Goal: Task Accomplishment & Management: Manage account settings

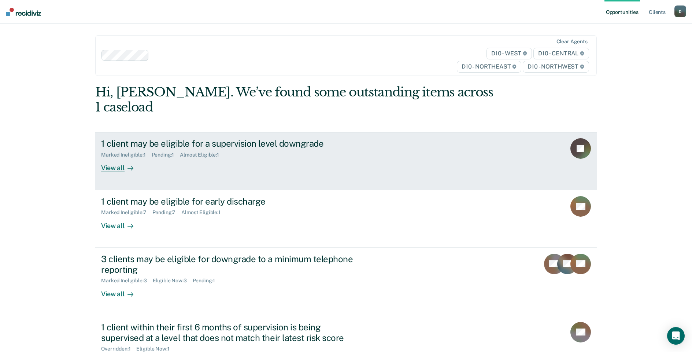
click at [107, 158] on div "View all" at bounding box center [121, 165] width 41 height 14
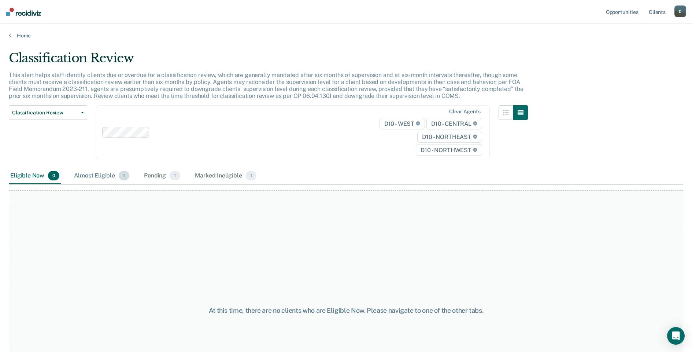
click at [98, 175] on div "Almost Eligible 1" at bounding box center [102, 176] width 58 height 16
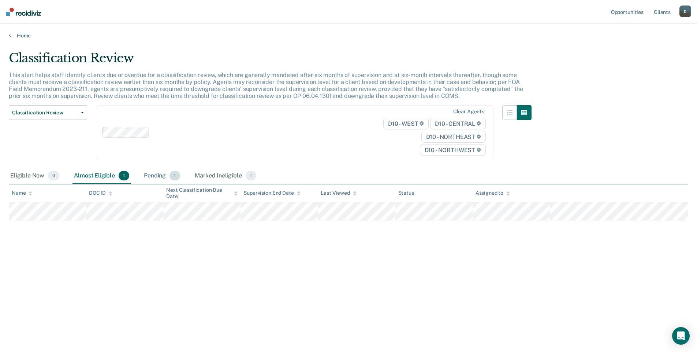
click at [147, 174] on div "Pending 1" at bounding box center [161, 176] width 39 height 16
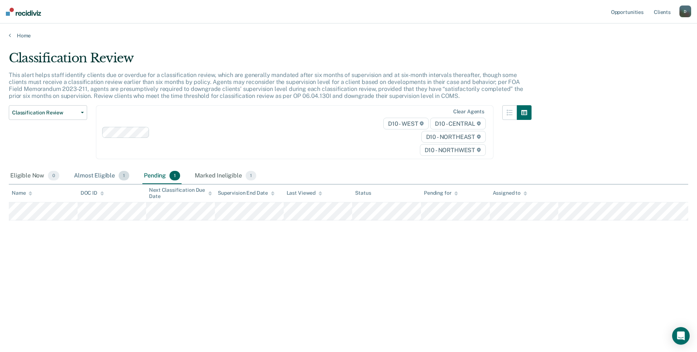
click at [88, 175] on div "Almost Eligible 1" at bounding box center [102, 176] width 58 height 16
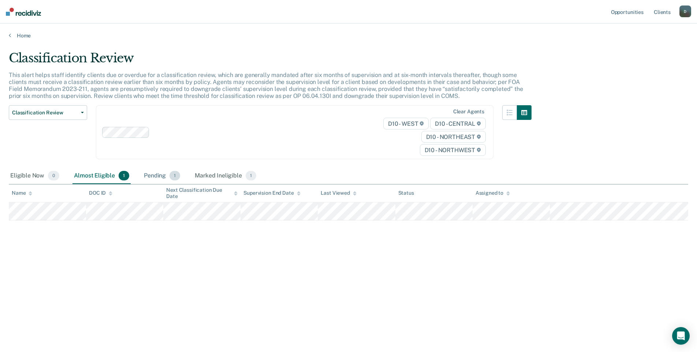
click at [151, 174] on div "Pending 1" at bounding box center [161, 176] width 39 height 16
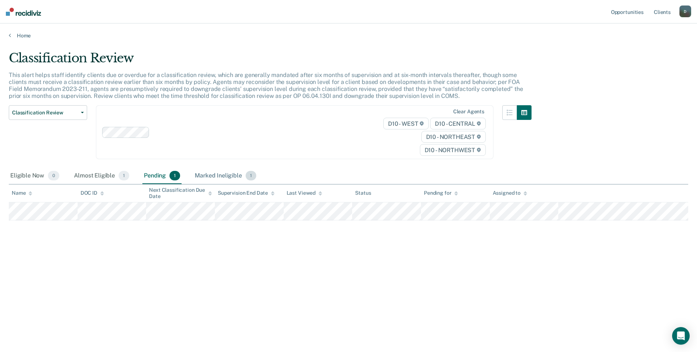
click at [218, 175] on div "Marked Ineligible 1" at bounding box center [225, 176] width 64 height 16
click at [630, 12] on link "Opportunities" at bounding box center [628, 11] width 36 height 23
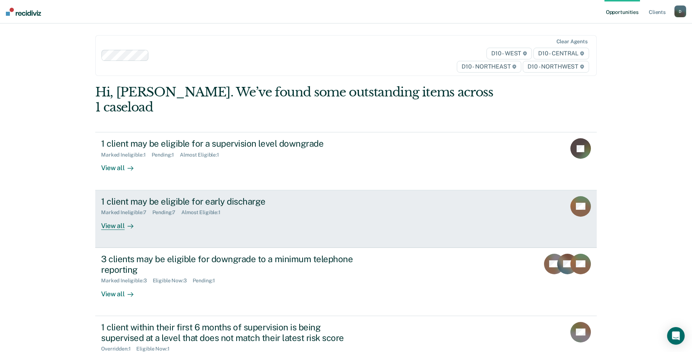
click at [195, 196] on div "1 client may be eligible for early discharge" at bounding box center [229, 201] width 257 height 11
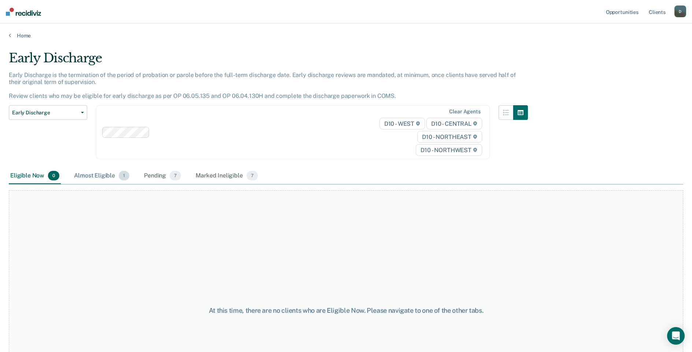
click at [97, 173] on div "Almost Eligible 1" at bounding box center [102, 176] width 58 height 16
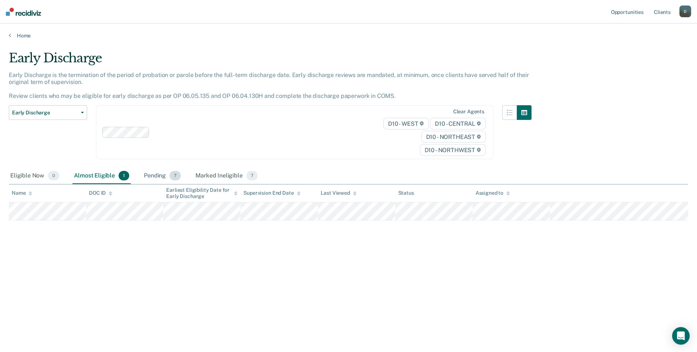
click at [151, 171] on div "Pending 7" at bounding box center [162, 176] width 40 height 16
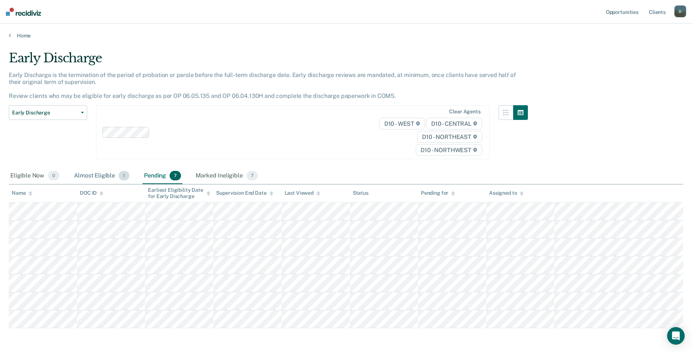
click at [91, 176] on div "Almost Eligible 1" at bounding box center [102, 176] width 58 height 16
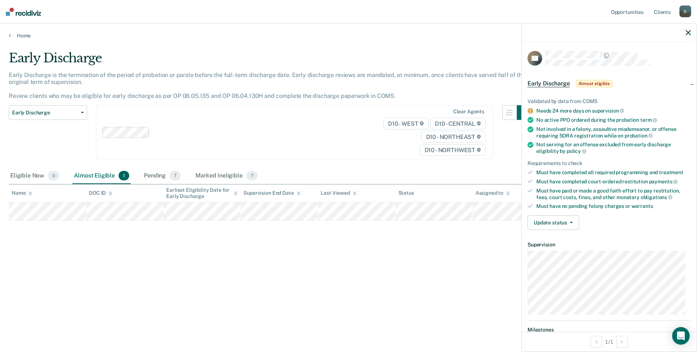
click at [77, 141] on div "Early Discharge Classification Review Early Discharge Minimum Telephone Reporti…" at bounding box center [48, 136] width 78 height 63
click at [693, 32] on div at bounding box center [609, 32] width 175 height 18
click at [687, 32] on icon "button" at bounding box center [688, 32] width 5 height 5
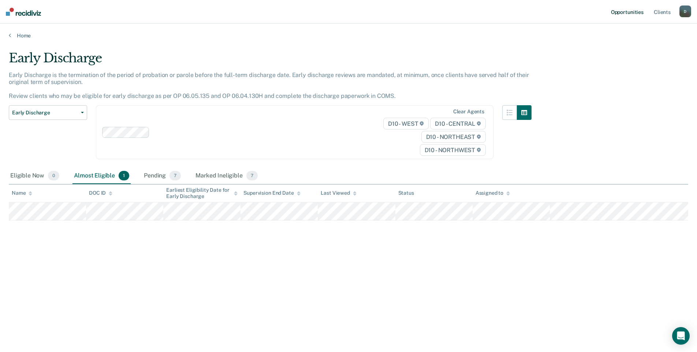
click at [622, 10] on link "Opportunities" at bounding box center [628, 11] width 36 height 23
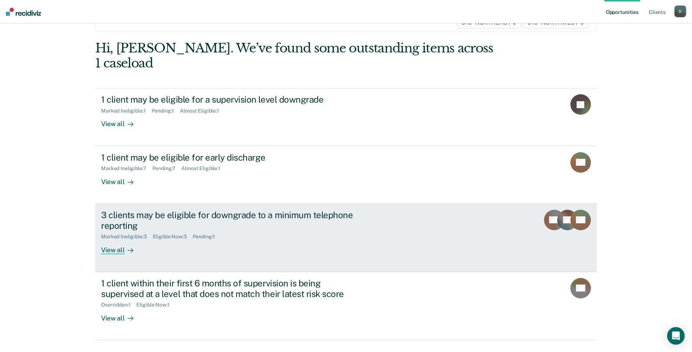
scroll to position [49, 0]
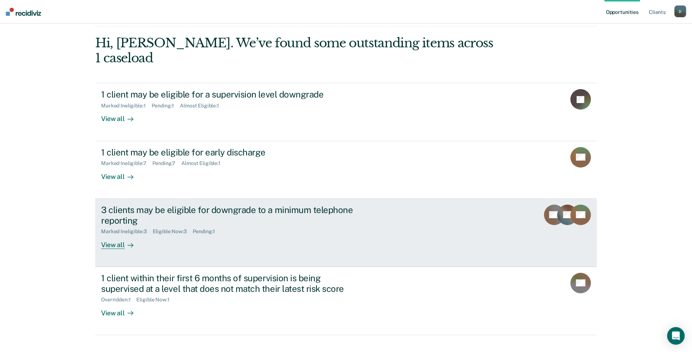
click at [106, 234] on div "View all" at bounding box center [121, 241] width 41 height 14
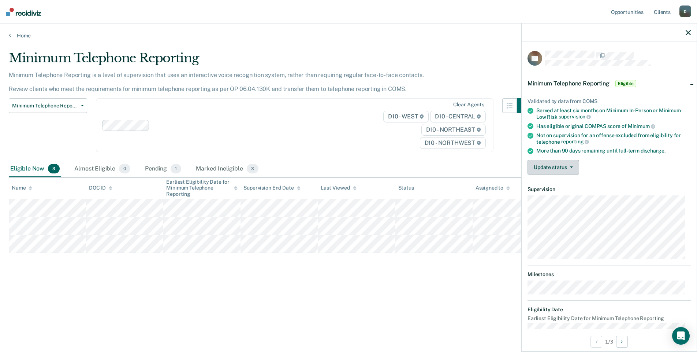
click at [559, 167] on button "Update status" at bounding box center [554, 167] width 52 height 15
click at [560, 198] on button "Mark Ineligible" at bounding box center [563, 196] width 71 height 12
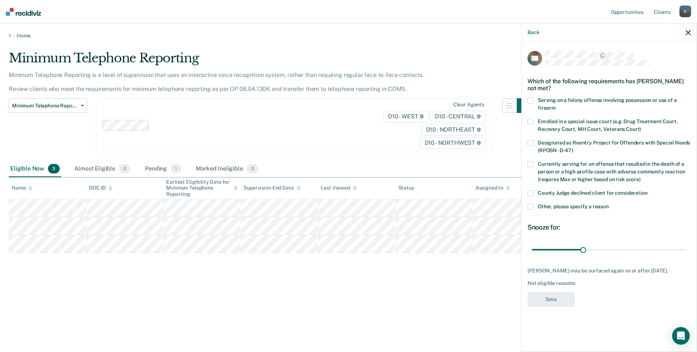
click at [531, 206] on span at bounding box center [531, 207] width 6 height 6
click at [609, 204] on input "Other, please specify a reason" at bounding box center [609, 204] width 0 height 0
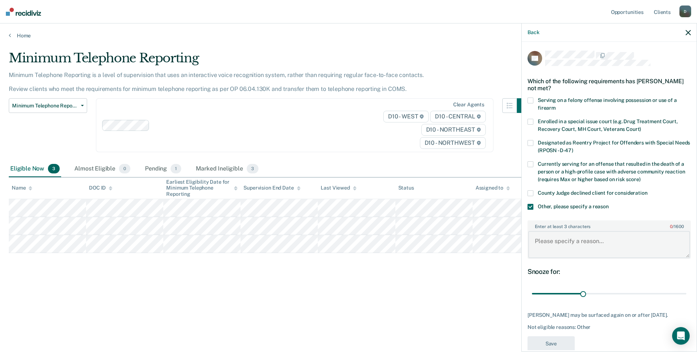
click at [544, 243] on textarea "Enter at least 3 characters 0 / 1600" at bounding box center [610, 244] width 162 height 27
type textarea "Pending VOP"
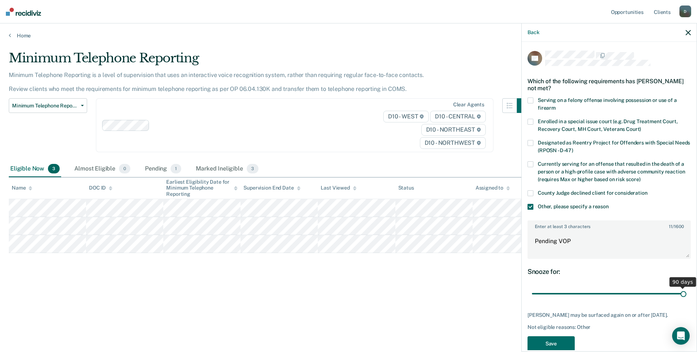
drag, startPoint x: 580, startPoint y: 295, endPoint x: 700, endPoint y: 295, distance: 119.8
type input "90"
click at [687, 295] on input "range" at bounding box center [609, 293] width 155 height 13
click at [539, 346] on button "Save" at bounding box center [551, 343] width 47 height 15
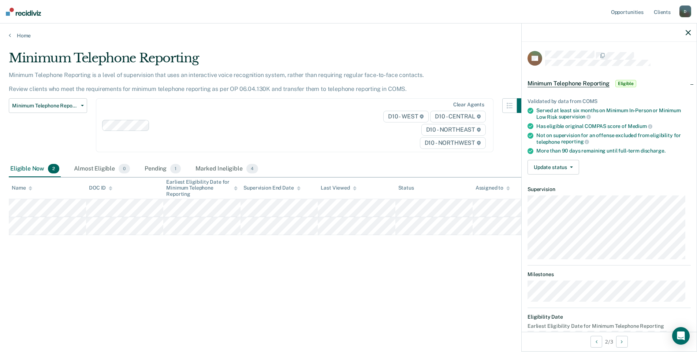
scroll to position [19, 0]
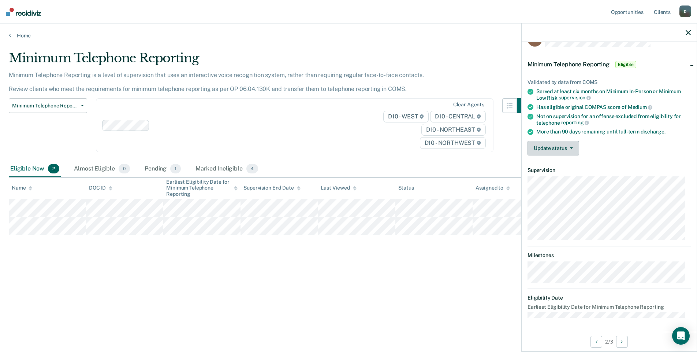
click at [539, 147] on button "Update status" at bounding box center [554, 148] width 52 height 15
click at [544, 175] on button "Mark Ineligible" at bounding box center [563, 177] width 71 height 12
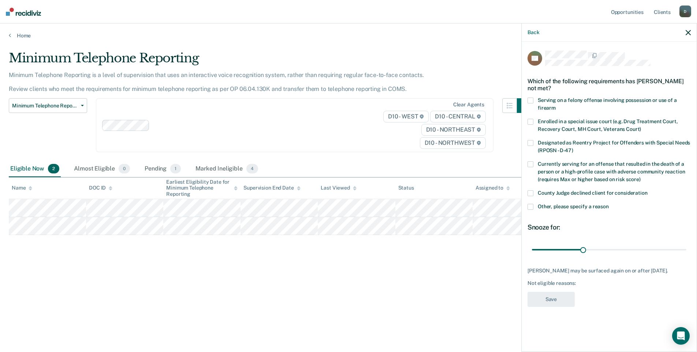
click at [532, 205] on span at bounding box center [531, 207] width 6 height 6
click at [609, 204] on input "Other, please specify a reason" at bounding box center [609, 204] width 0 height 0
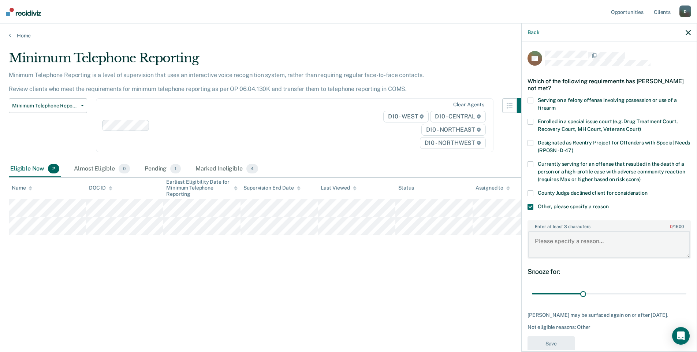
click at [544, 243] on textarea "Enter at least 3 characters 0 / 1600" at bounding box center [610, 244] width 162 height 27
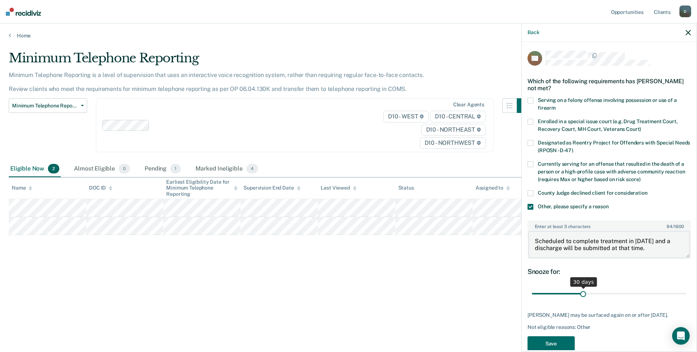
type textarea "Scheduled to complete treatment in [DATE] and a discharge will be submitted at …"
drag, startPoint x: 581, startPoint y: 293, endPoint x: 700, endPoint y: 293, distance: 118.7
type input "90"
click at [687, 293] on input "range" at bounding box center [609, 293] width 155 height 13
click at [541, 341] on button "Save" at bounding box center [551, 343] width 47 height 15
